Goal: Task Accomplishment & Management: Complete application form

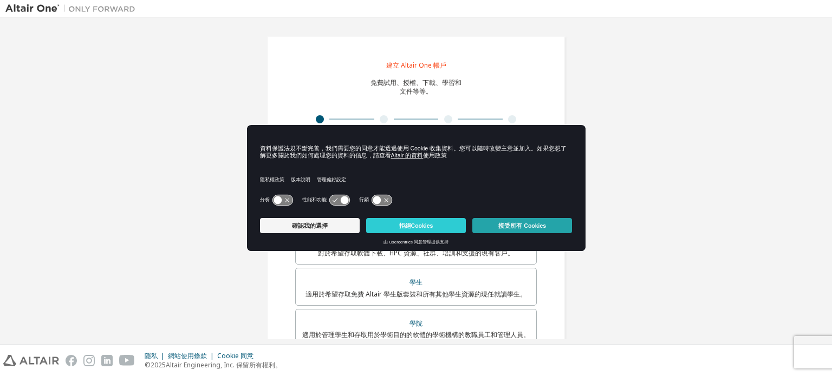
click at [513, 221] on button "接受所有 Cookies" at bounding box center [522, 225] width 100 height 15
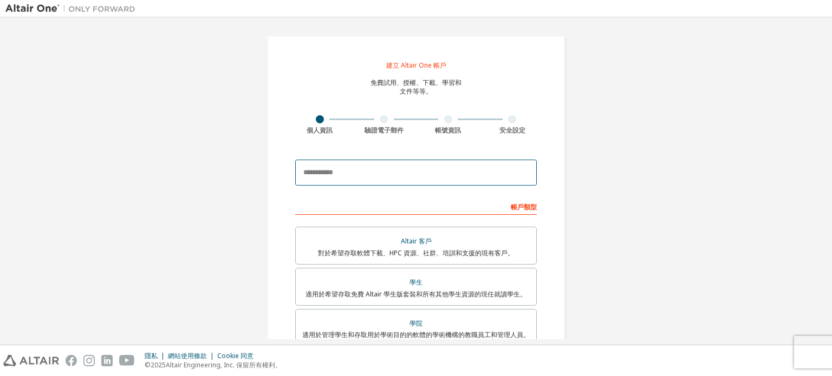
click at [360, 166] on input "email" at bounding box center [416, 173] width 242 height 26
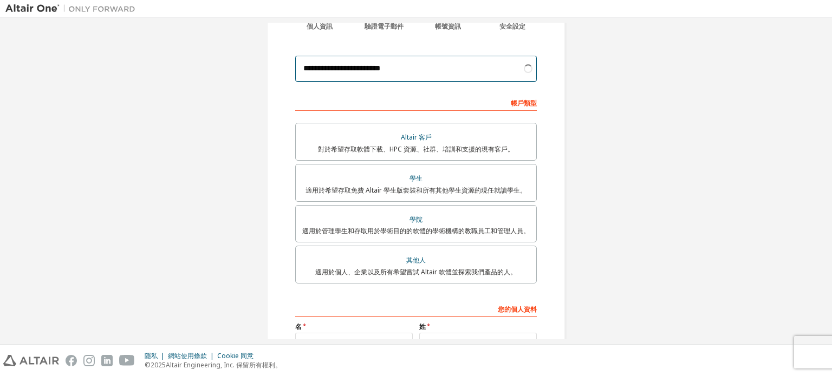
scroll to position [108, 0]
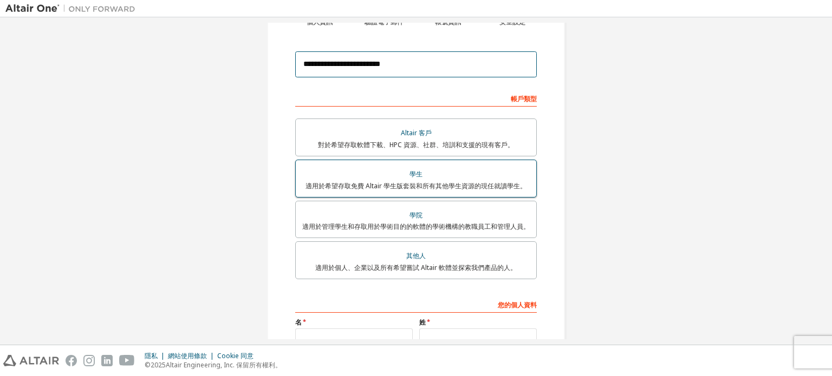
type input "**********"
click at [451, 185] on font "適用於希望存取免費 Altair 學生版套裝和所有其他學生資源的現任就讀學生。" at bounding box center [415, 185] width 221 height 9
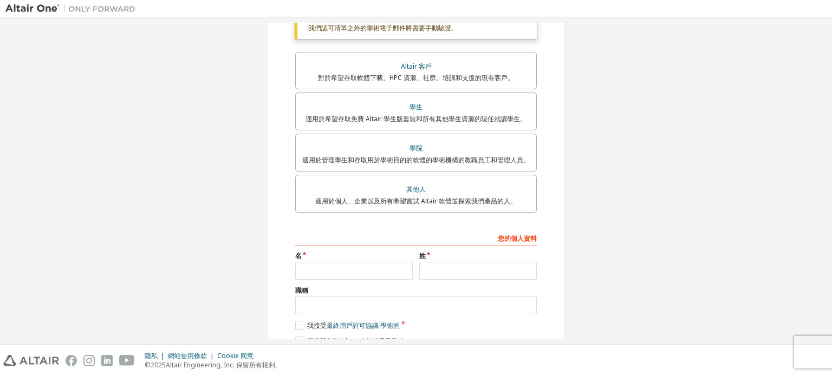
scroll to position [217, 0]
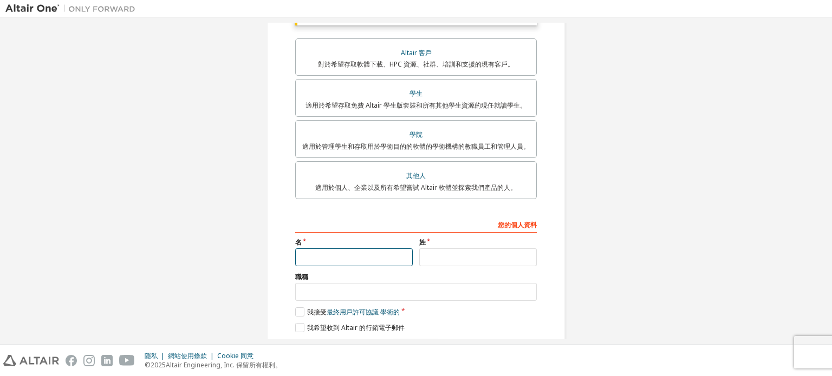
click at [352, 250] on input "text" at bounding box center [354, 258] width 118 height 18
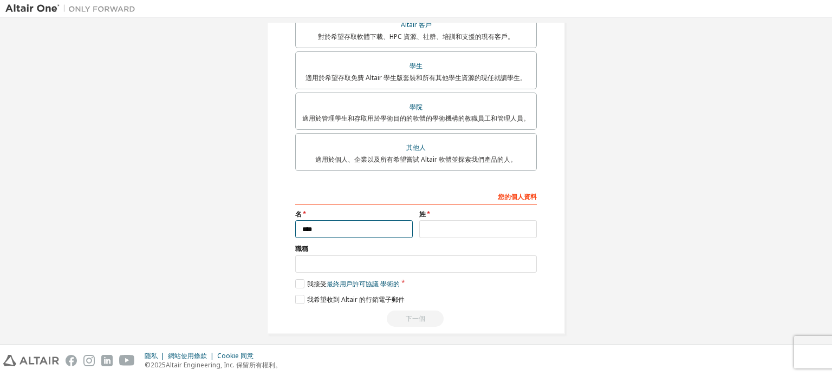
type input "****"
click at [464, 227] on input "text" at bounding box center [478, 229] width 118 height 18
type input "******"
click at [382, 260] on input "text" at bounding box center [416, 265] width 242 height 18
click at [298, 284] on label "我接受 最終用戶許可協議 學術的" at bounding box center [347, 283] width 105 height 9
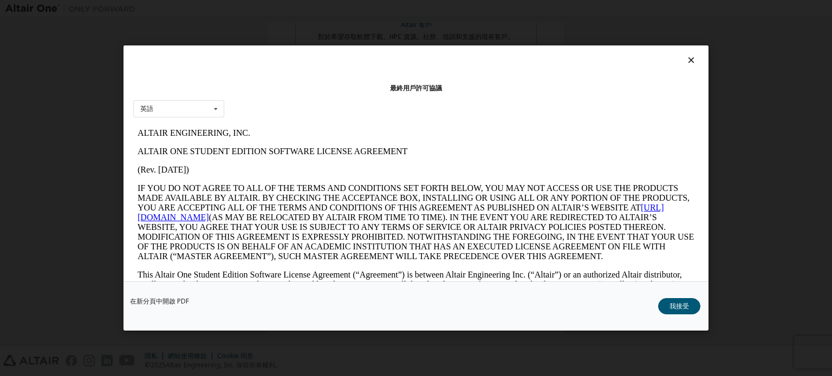
scroll to position [0, 0]
click at [686, 298] on button "我接受" at bounding box center [679, 306] width 42 height 16
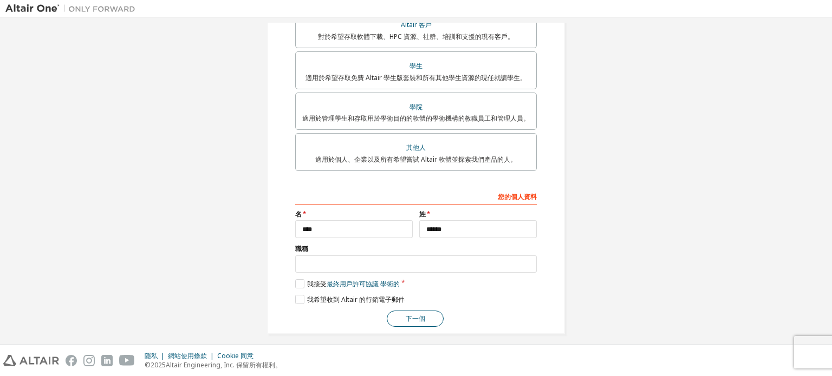
click at [401, 316] on button "下一個" at bounding box center [415, 319] width 57 height 16
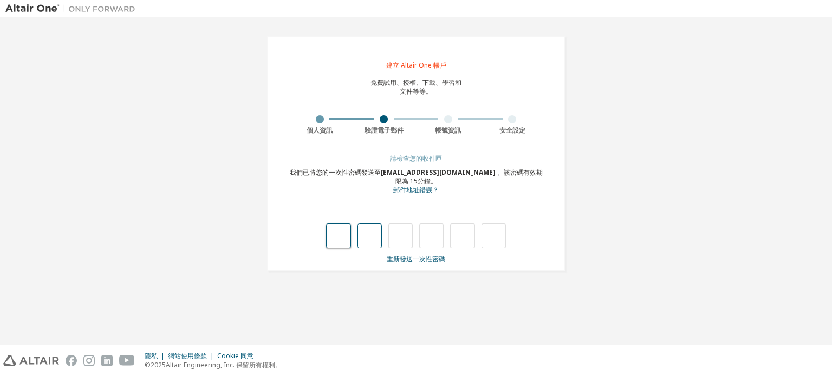
type input "*"
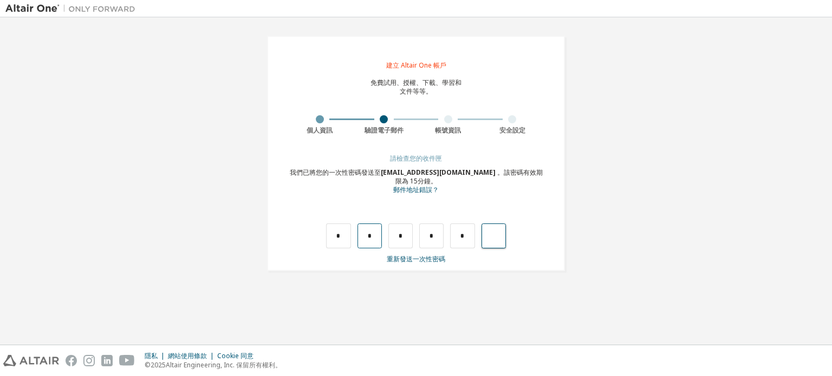
type input "*"
